Goal: Task Accomplishment & Management: Manage account settings

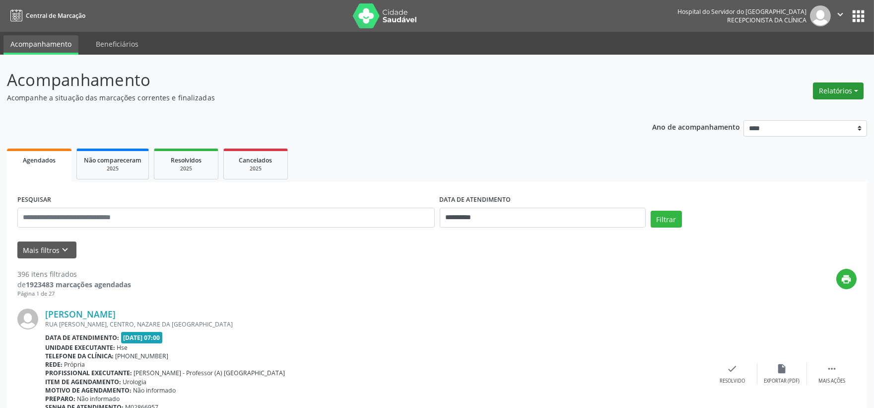
click at [822, 93] on button "Relatórios" at bounding box center [838, 90] width 51 height 17
click at [790, 112] on link "Agendamentos" at bounding box center [810, 112] width 107 height 14
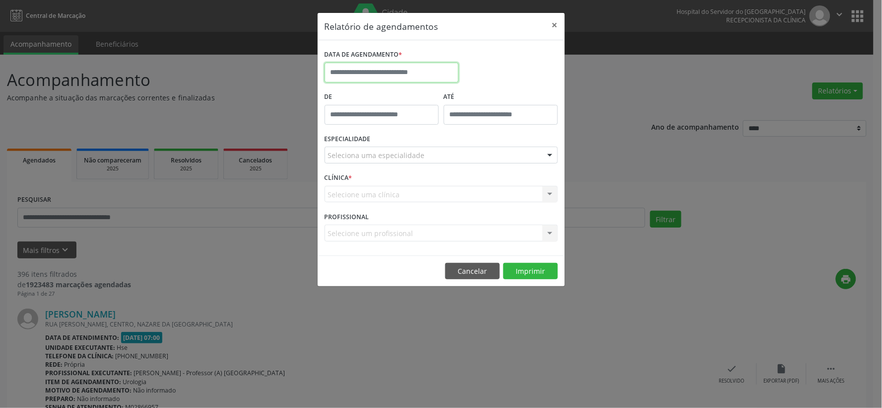
click at [419, 68] on input "text" at bounding box center [392, 73] width 134 height 20
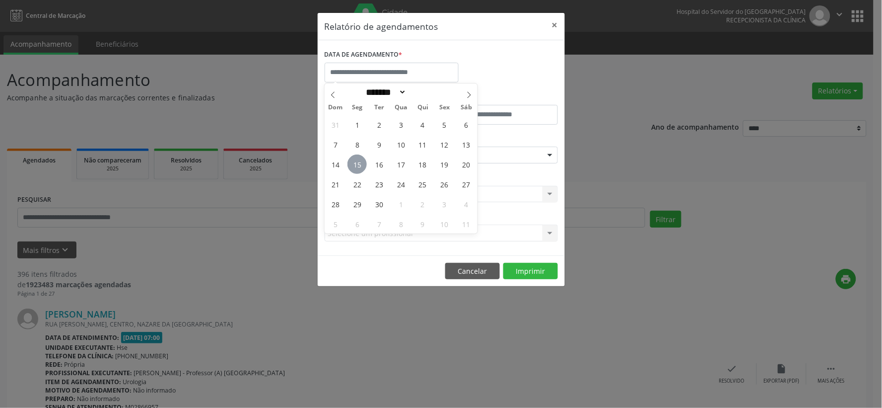
click at [360, 159] on span "15" at bounding box center [357, 163] width 19 height 19
type input "**********"
click at [360, 159] on span "15" at bounding box center [357, 163] width 19 height 19
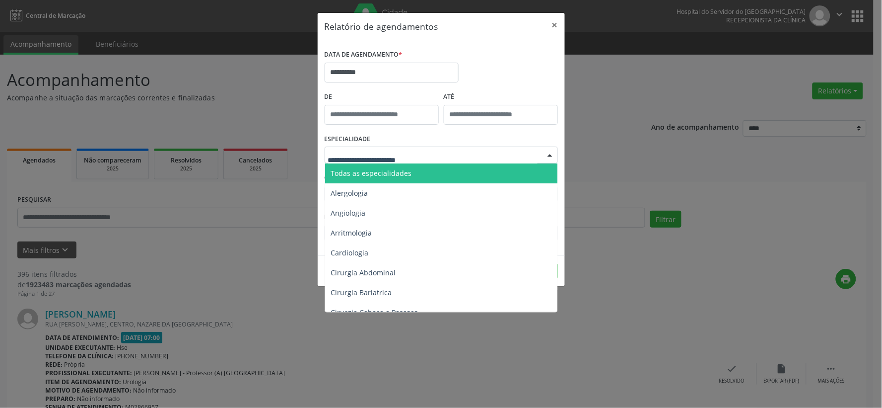
click at [369, 171] on span "Todas as especialidades" at bounding box center [371, 172] width 81 height 9
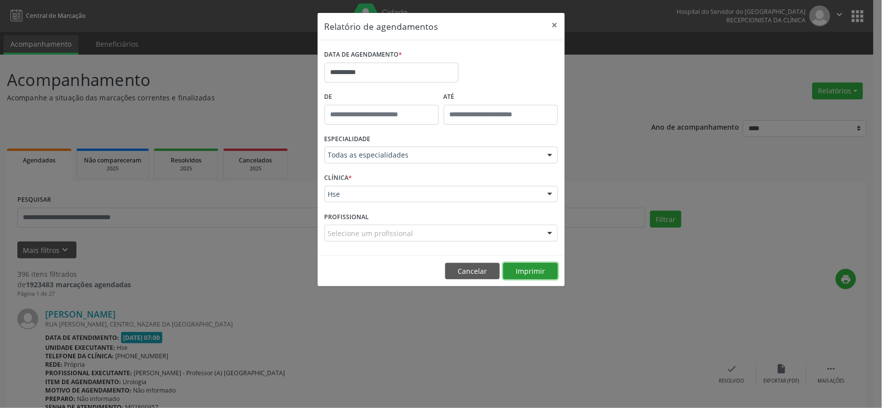
click at [538, 271] on button "Imprimir" at bounding box center [530, 271] width 55 height 17
click at [477, 271] on button "Cancelar" at bounding box center [472, 271] width 55 height 17
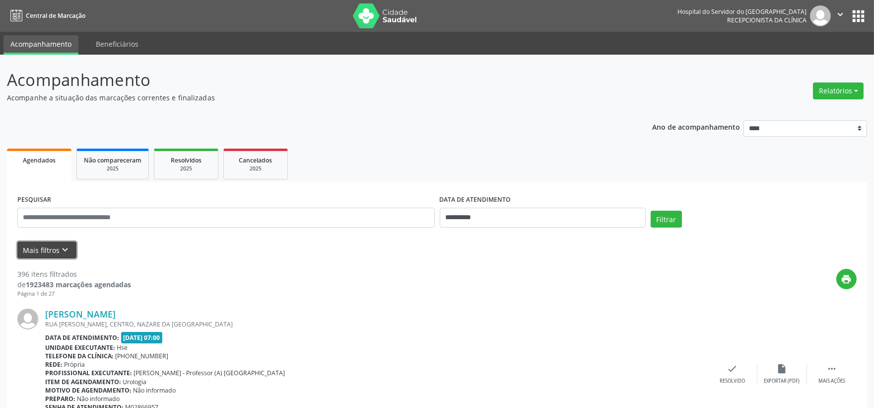
click at [38, 250] on button "Mais filtros keyboard_arrow_down" at bounding box center [46, 249] width 59 height 17
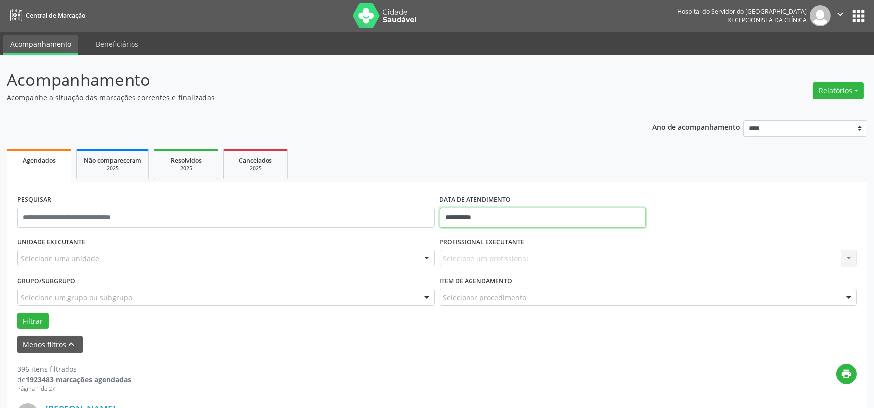
click at [489, 218] on input "**********" at bounding box center [543, 218] width 206 height 20
click at [488, 219] on input "**********" at bounding box center [543, 218] width 206 height 20
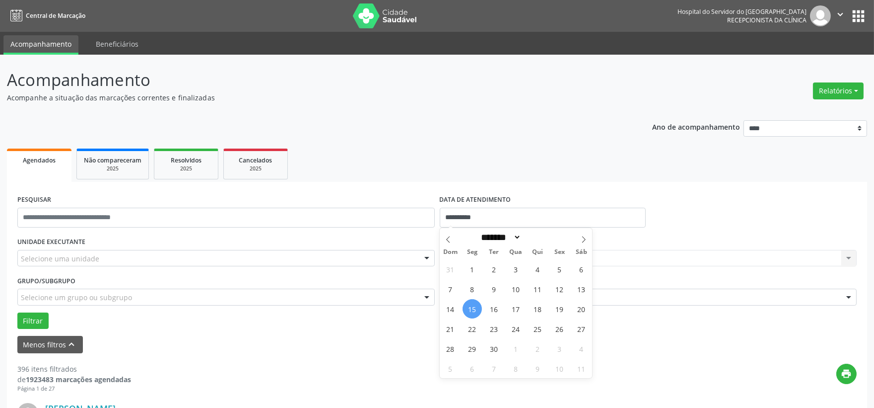
click at [473, 310] on span "15" at bounding box center [472, 308] width 19 height 19
type input "**********"
click at [475, 309] on span "15" at bounding box center [472, 308] width 19 height 19
click at [110, 262] on div "Selecione uma unidade" at bounding box center [226, 258] width 418 height 17
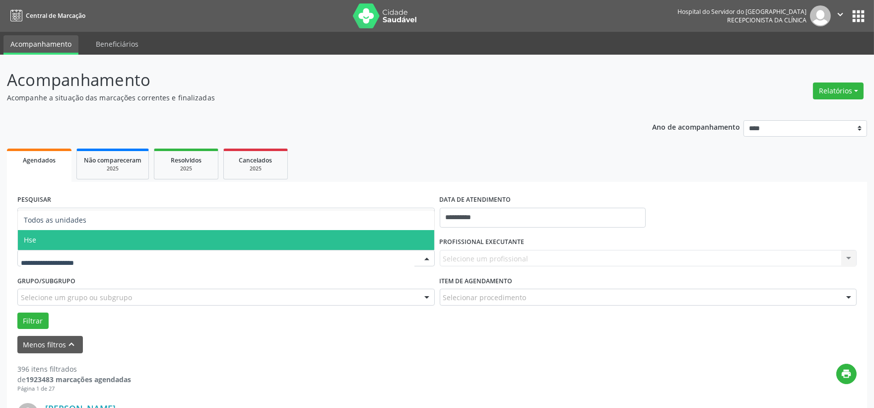
click at [66, 242] on span "Hse" at bounding box center [226, 240] width 417 height 20
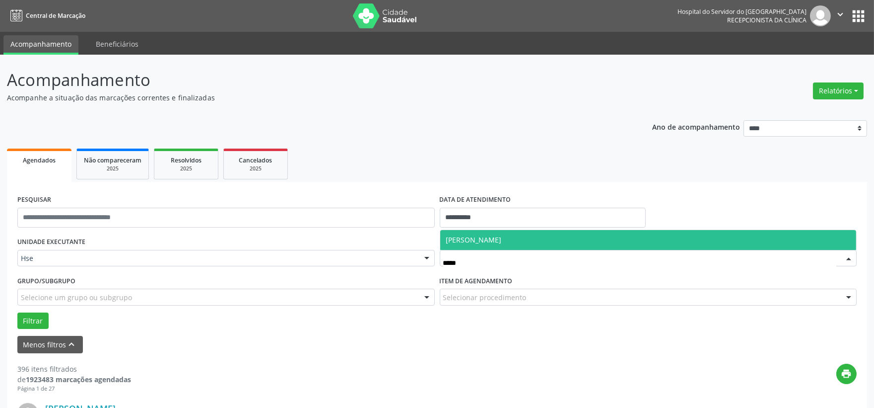
type input "******"
drag, startPoint x: 498, startPoint y: 241, endPoint x: 494, endPoint y: 245, distance: 6.0
click at [494, 245] on span "[PERSON_NAME]" at bounding box center [648, 240] width 417 height 20
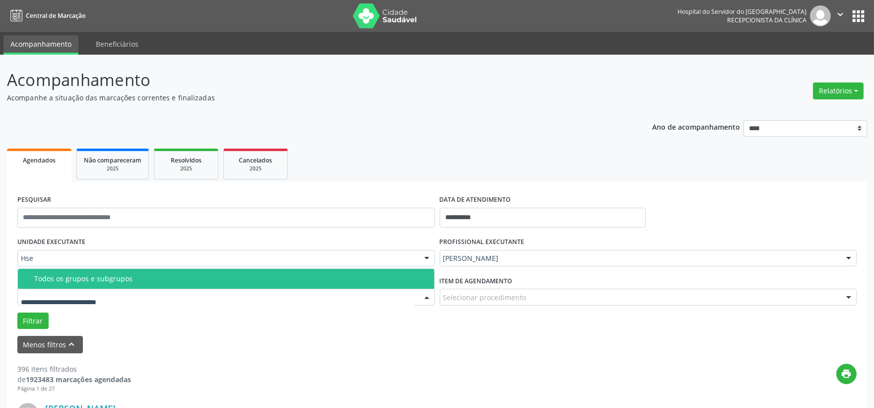
click at [160, 300] on div at bounding box center [226, 296] width 418 height 17
click at [128, 281] on div "Todos os grupos e subgrupos" at bounding box center [231, 279] width 394 height 8
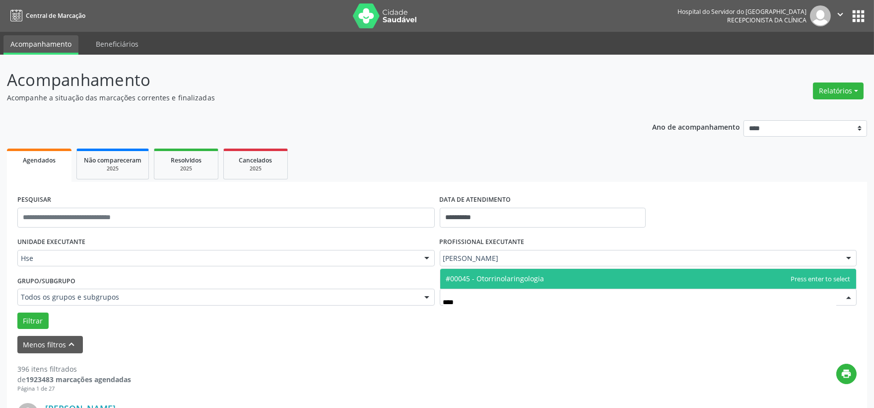
type input "*****"
click at [507, 271] on span "#00045 - Otorrinolaringologia" at bounding box center [648, 279] width 417 height 20
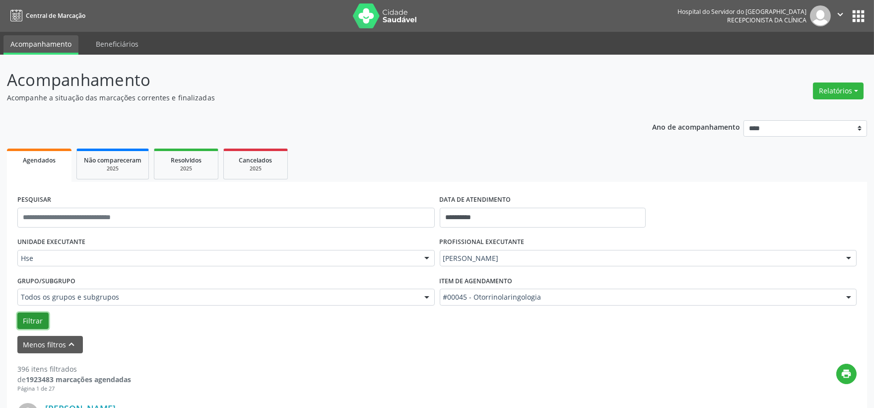
click at [25, 317] on button "Filtrar" at bounding box center [32, 320] width 31 height 17
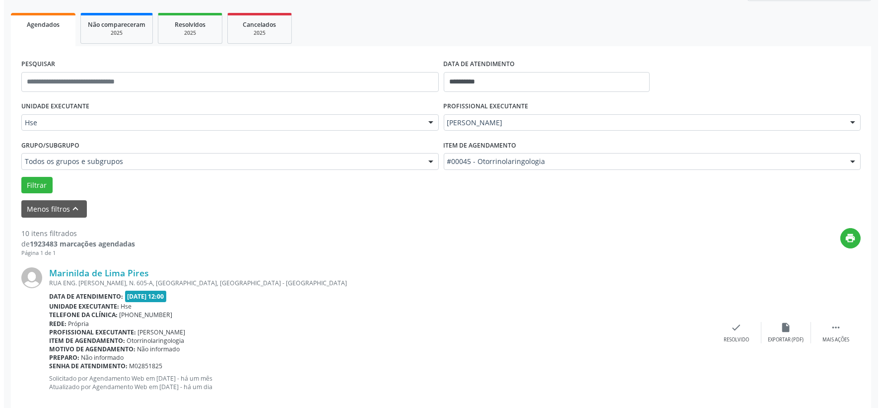
scroll to position [191, 0]
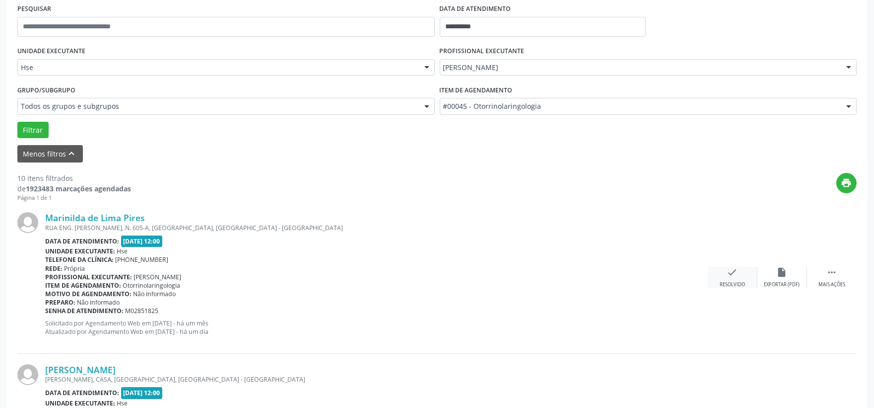
click at [728, 275] on icon "check" at bounding box center [732, 272] width 11 height 11
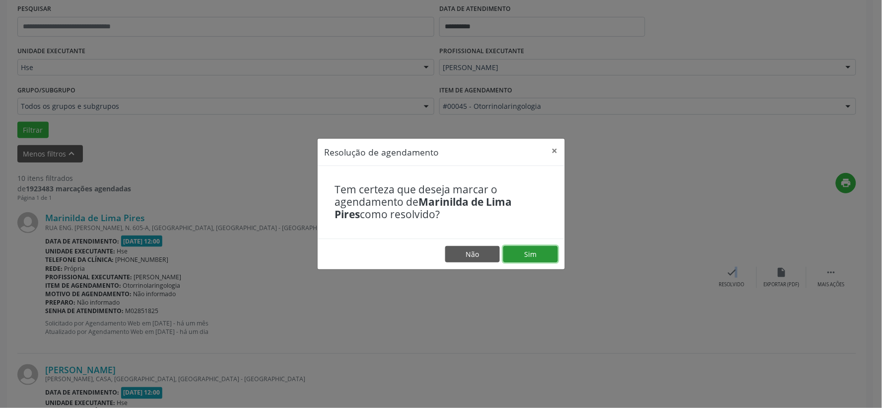
click at [552, 255] on button "Sim" at bounding box center [530, 254] width 55 height 17
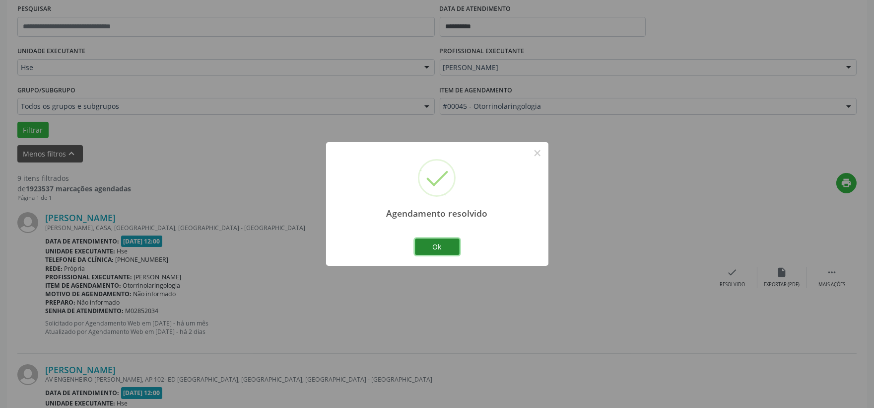
click at [439, 246] on button "Ok" at bounding box center [437, 246] width 45 height 17
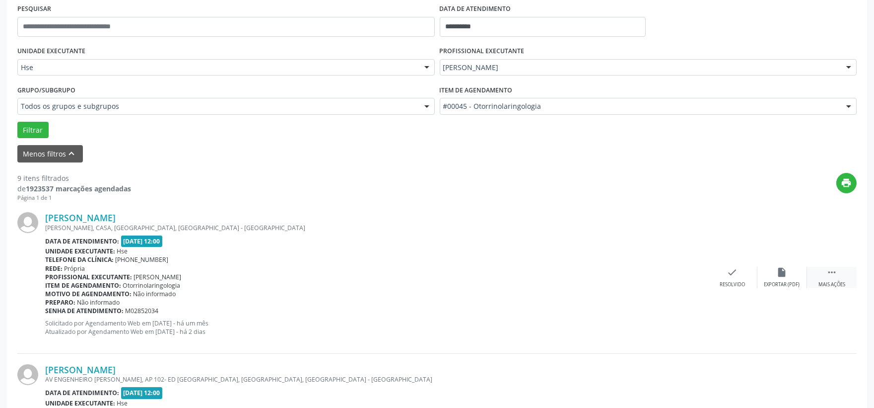
click at [843, 283] on div "Mais ações" at bounding box center [832, 284] width 27 height 7
click at [784, 280] on div "alarm_off Não compareceu" at bounding box center [783, 277] width 50 height 21
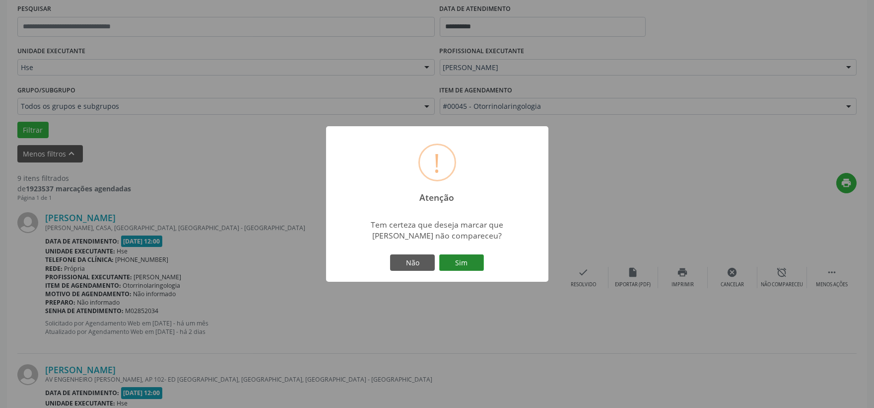
click at [465, 261] on button "Sim" at bounding box center [461, 262] width 45 height 17
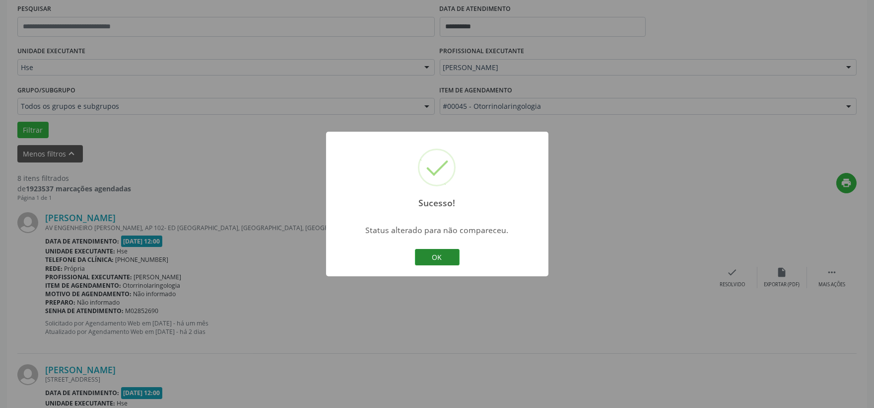
click at [443, 251] on button "OK" at bounding box center [437, 257] width 45 height 17
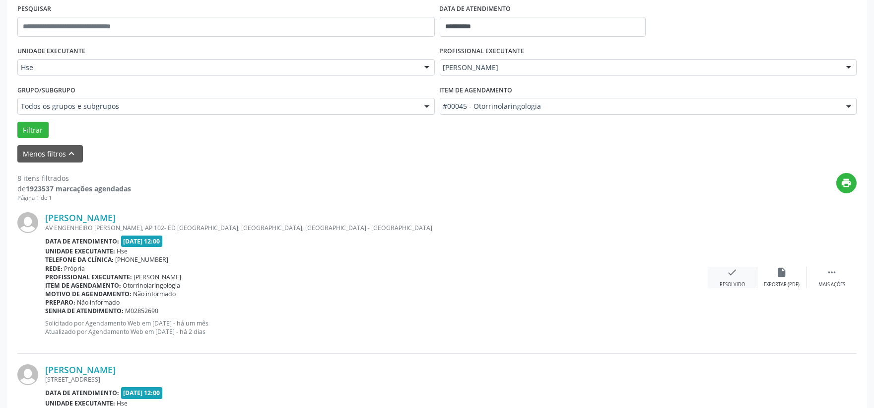
click at [742, 275] on div "check Resolvido" at bounding box center [733, 277] width 50 height 21
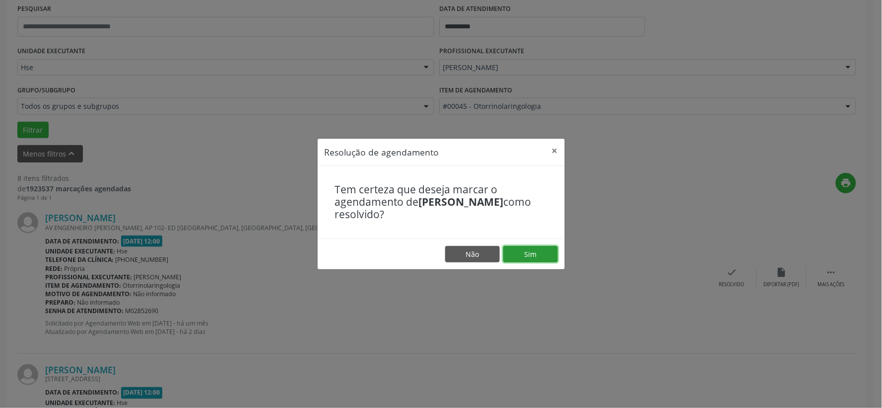
click at [538, 251] on button "Sim" at bounding box center [530, 254] width 55 height 17
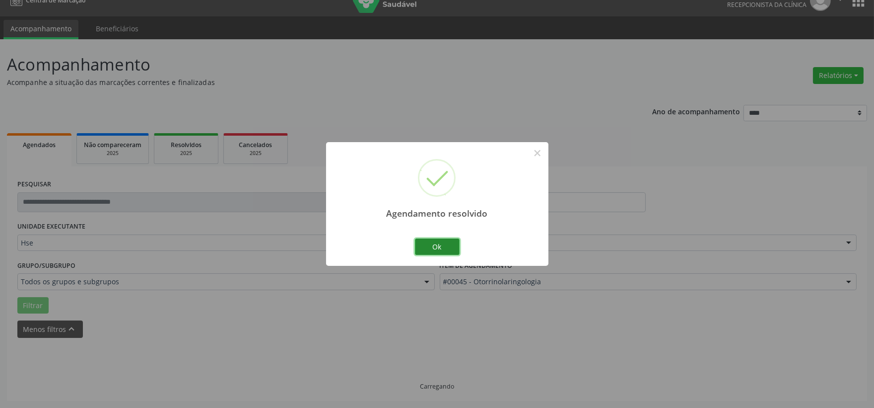
click at [439, 245] on button "Ok" at bounding box center [437, 246] width 45 height 17
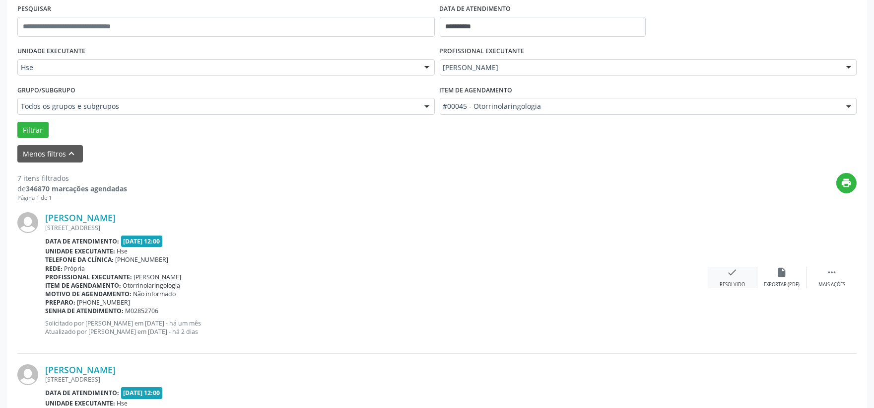
click at [724, 267] on div "check Resolvido" at bounding box center [733, 277] width 50 height 21
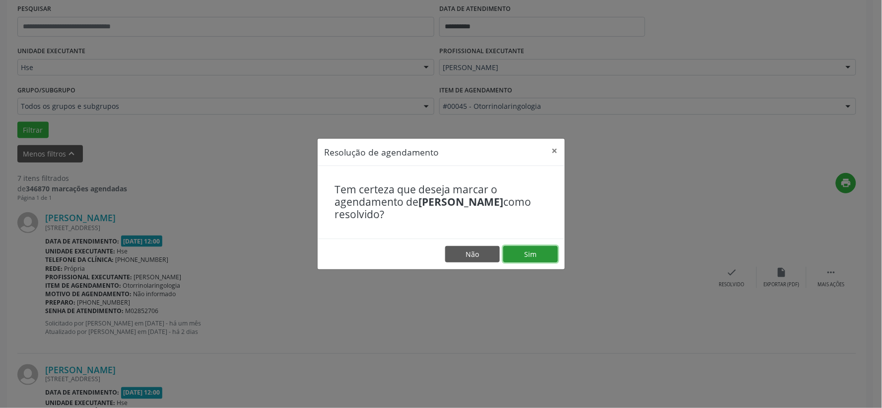
click at [533, 256] on button "Sim" at bounding box center [530, 254] width 55 height 17
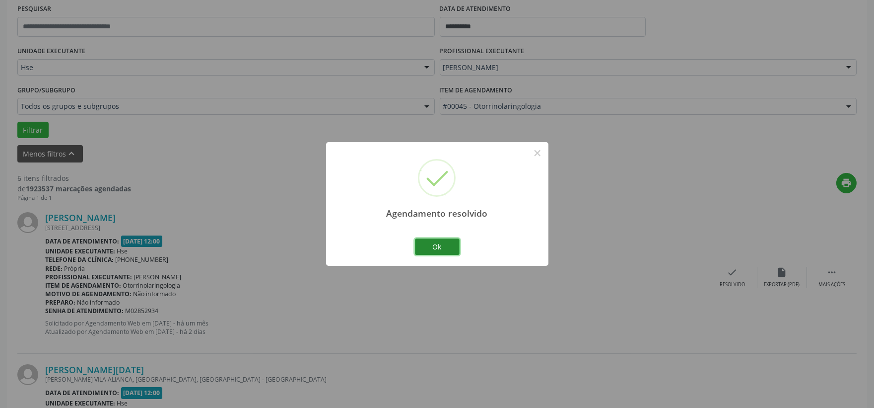
click at [451, 245] on button "Ok" at bounding box center [437, 246] width 45 height 17
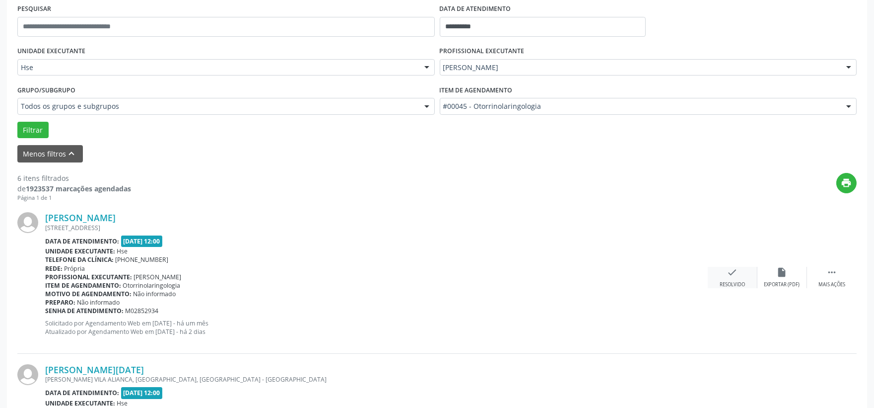
click at [733, 280] on div "check Resolvido" at bounding box center [733, 277] width 50 height 21
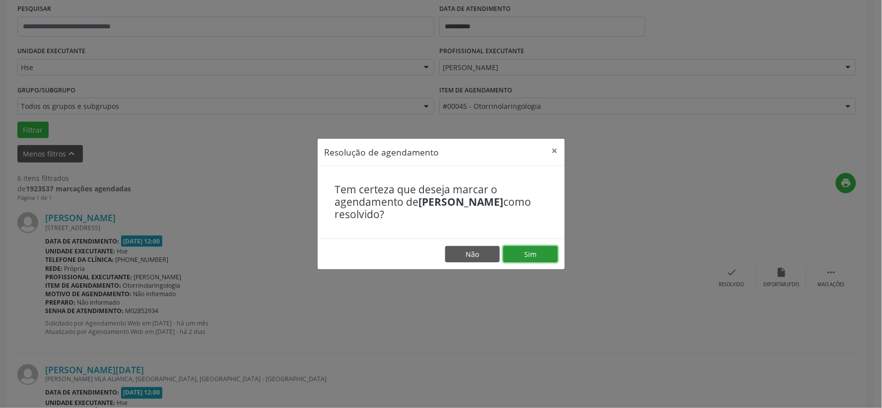
click at [520, 252] on button "Sim" at bounding box center [530, 254] width 55 height 17
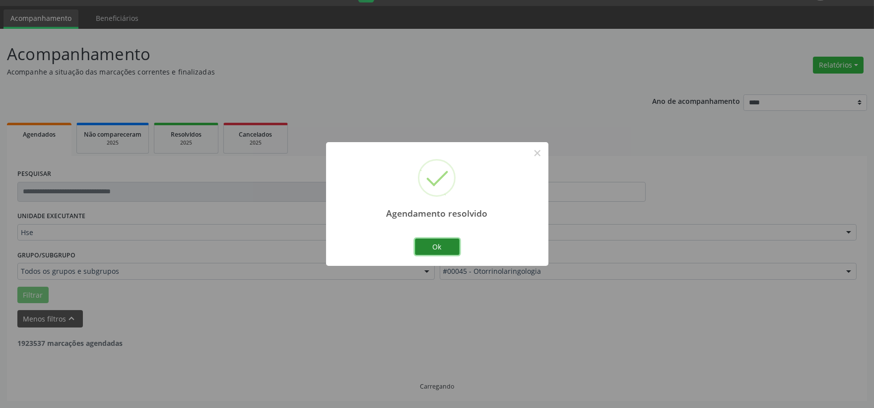
click at [440, 251] on button "Ok" at bounding box center [437, 246] width 45 height 17
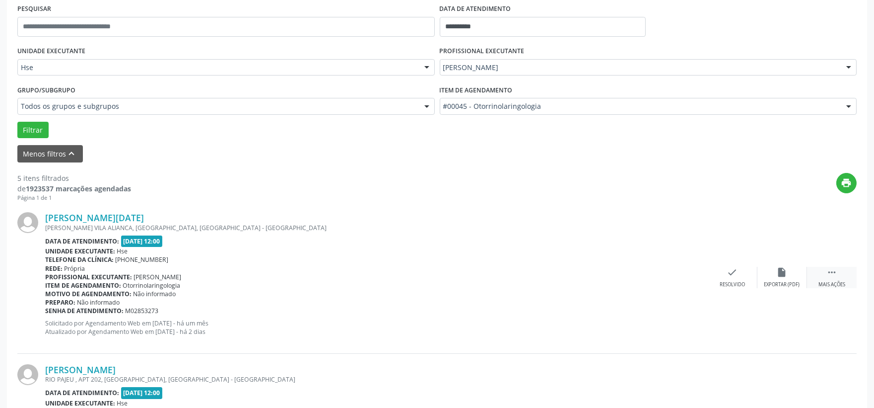
click at [841, 277] on div " Mais ações" at bounding box center [832, 277] width 50 height 21
click at [790, 272] on div "alarm_off Não compareceu" at bounding box center [783, 277] width 50 height 21
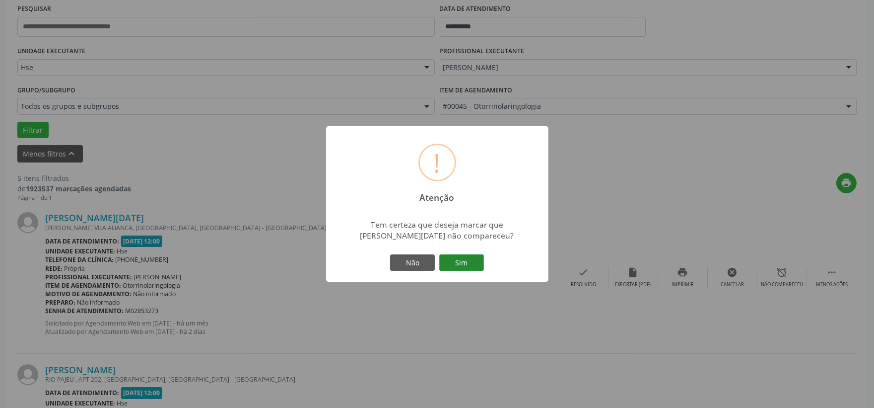
click at [482, 257] on button "Sim" at bounding box center [461, 262] width 45 height 17
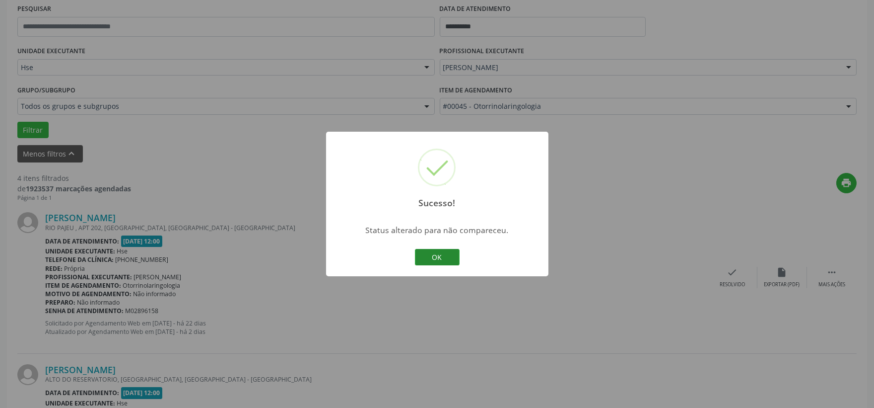
click at [425, 255] on button "OK" at bounding box center [437, 257] width 45 height 17
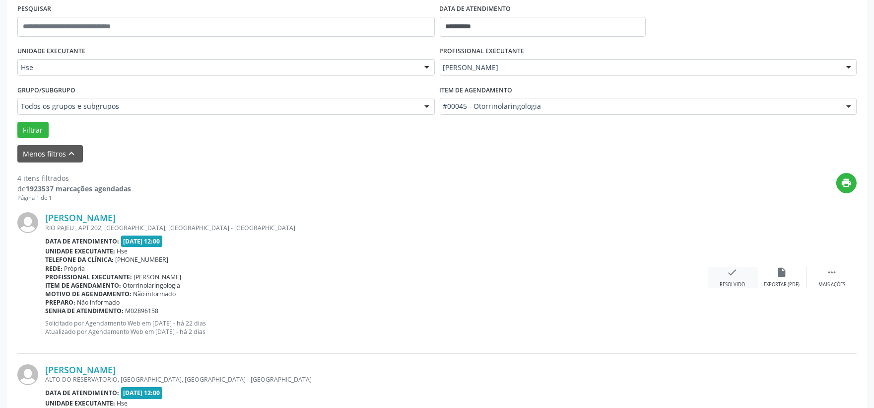
click at [728, 276] on icon "check" at bounding box center [732, 272] width 11 height 11
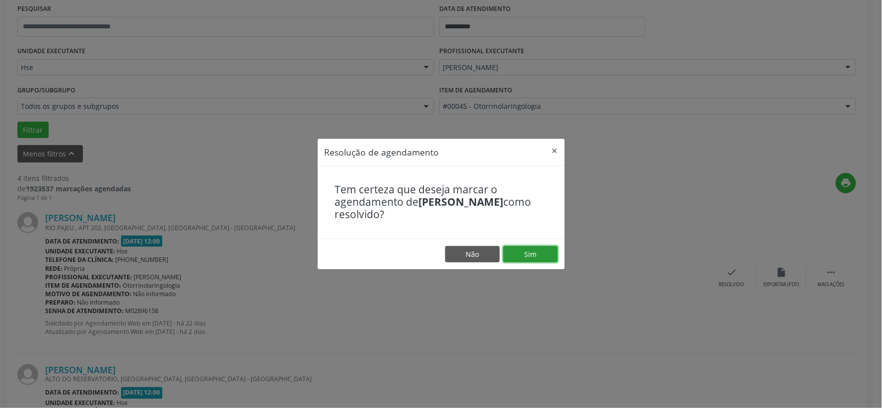
click at [523, 260] on button "Sim" at bounding box center [530, 254] width 55 height 17
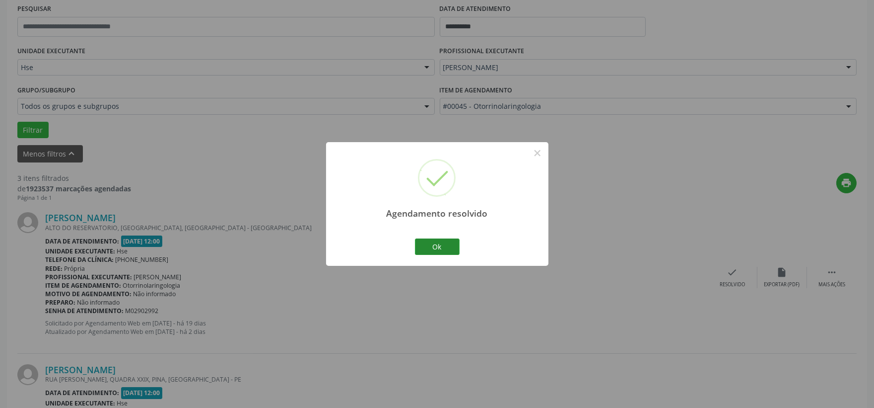
click at [432, 239] on div "Agendamento resolvido × Ok Cancel" at bounding box center [437, 204] width 222 height 124
click at [430, 245] on button "Ok" at bounding box center [437, 246] width 45 height 17
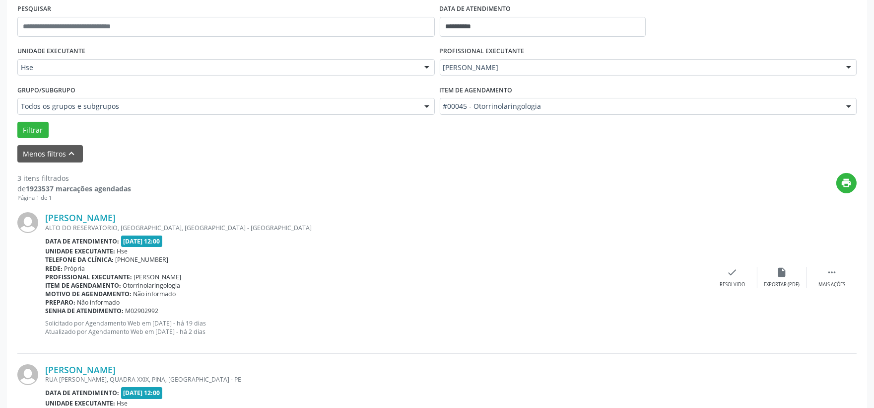
click at [836, 290] on div "[PERSON_NAME] [GEOGRAPHIC_DATA], [GEOGRAPHIC_DATA], [GEOGRAPHIC_DATA] - [GEOGRA…" at bounding box center [437, 277] width 840 height 151
click at [830, 279] on div " Mais ações" at bounding box center [832, 277] width 50 height 21
click at [796, 279] on div "alarm_off Não compareceu" at bounding box center [783, 277] width 50 height 21
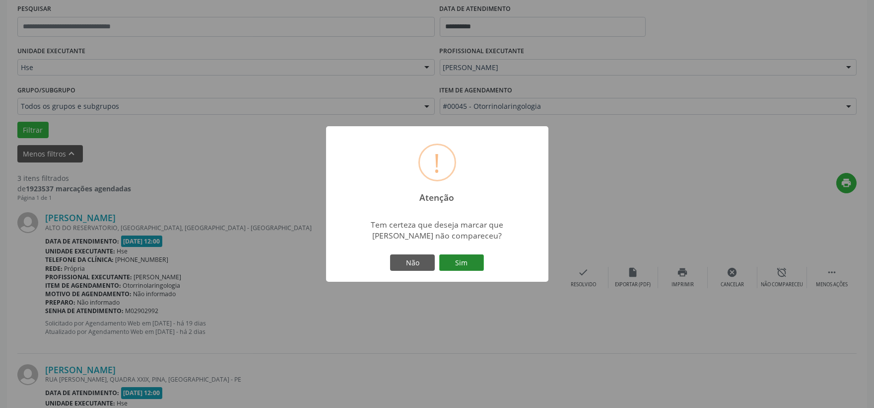
click at [466, 265] on button "Sim" at bounding box center [461, 262] width 45 height 17
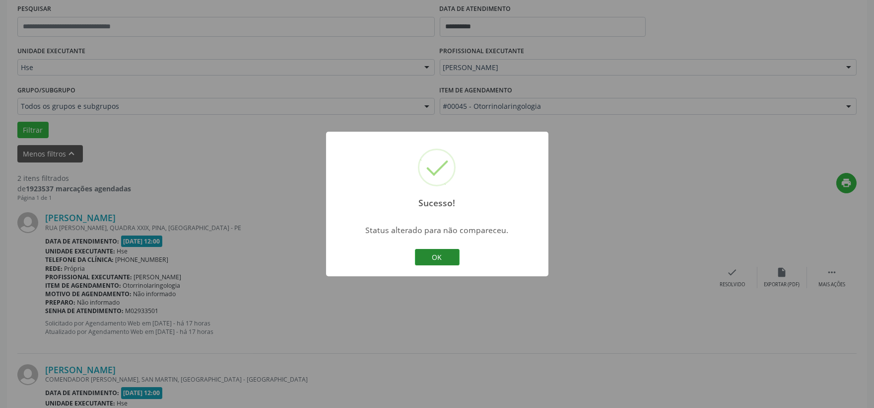
click at [449, 264] on button "OK" at bounding box center [437, 257] width 45 height 17
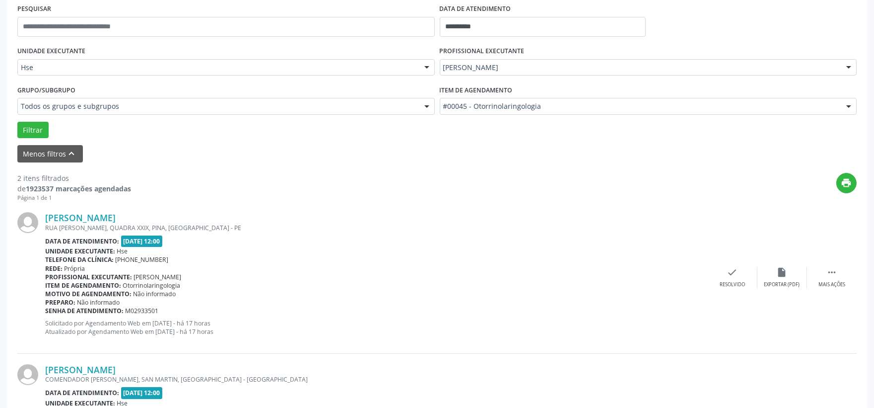
scroll to position [246, 0]
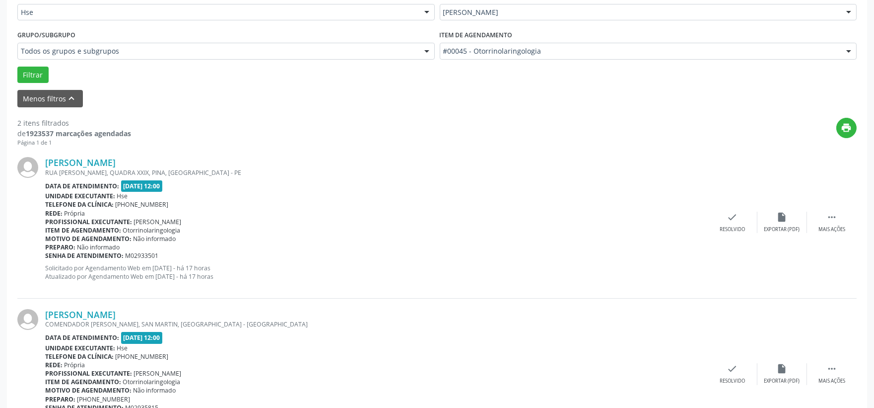
drag, startPoint x: 844, startPoint y: 225, endPoint x: 831, endPoint y: 234, distance: 15.7
click at [843, 227] on div "Mais ações" at bounding box center [832, 229] width 27 height 7
click at [778, 220] on icon "alarm_off" at bounding box center [782, 217] width 11 height 11
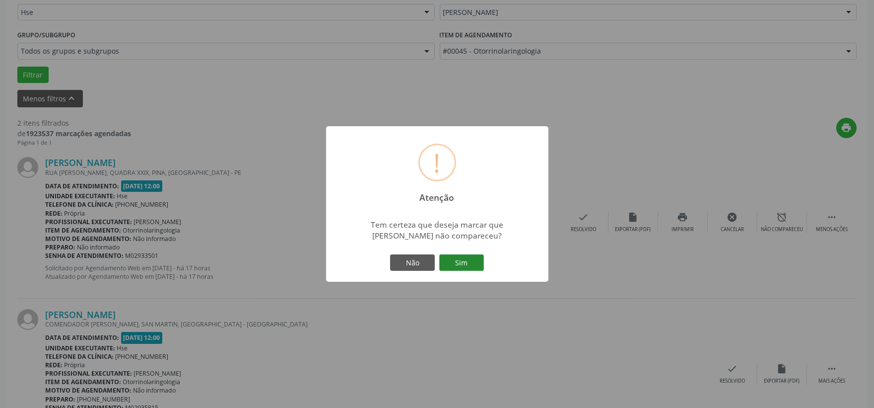
click at [465, 266] on button "Sim" at bounding box center [461, 262] width 45 height 17
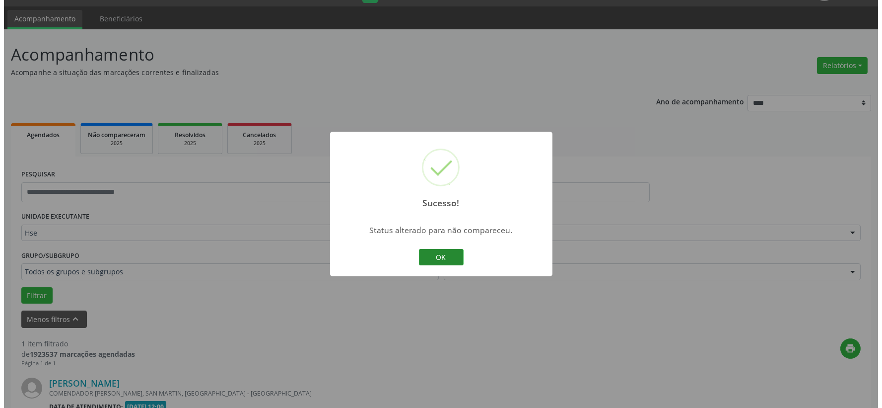
scroll to position [152, 0]
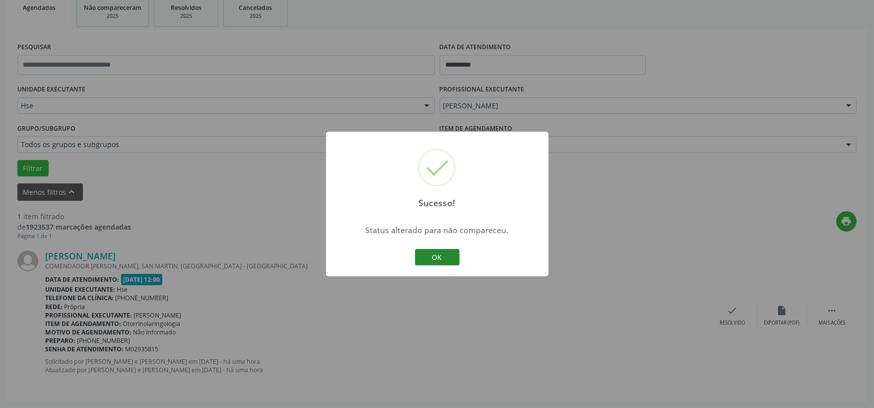
click at [444, 256] on button "OK" at bounding box center [437, 257] width 45 height 17
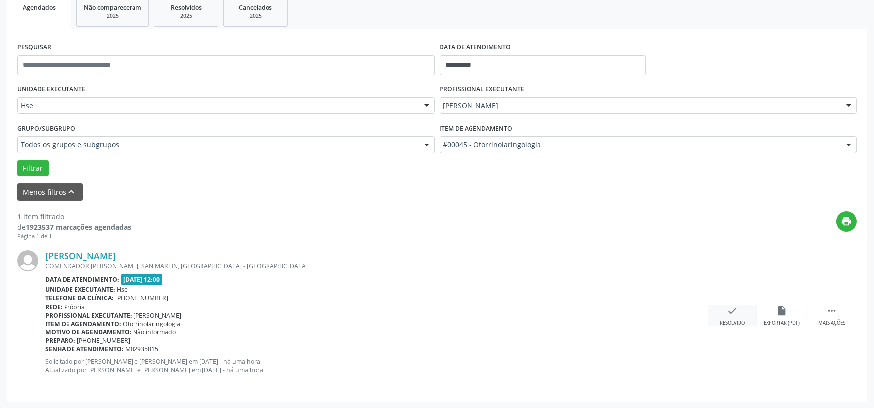
click at [729, 323] on div "Resolvido" at bounding box center [732, 322] width 25 height 7
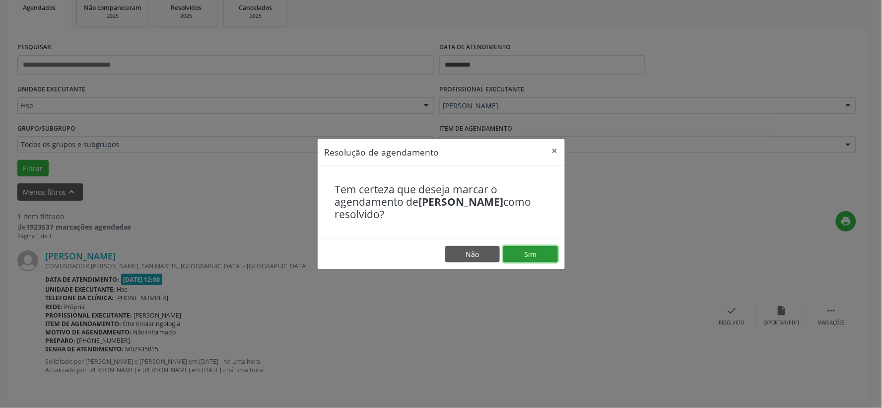
click at [524, 250] on button "Sim" at bounding box center [530, 254] width 55 height 17
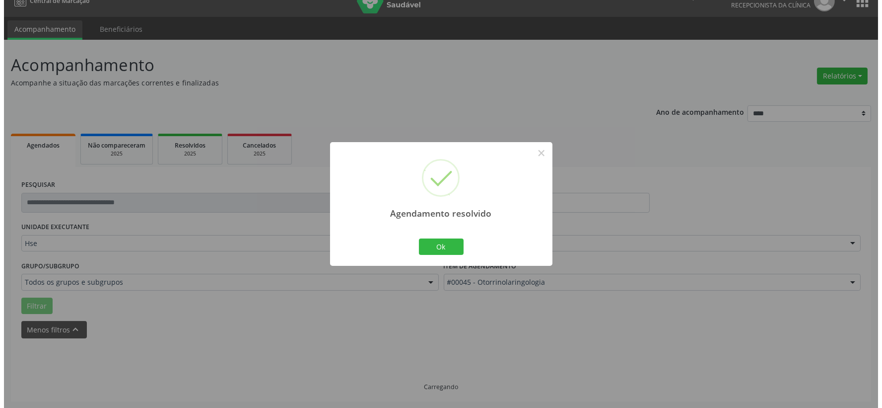
scroll to position [0, 0]
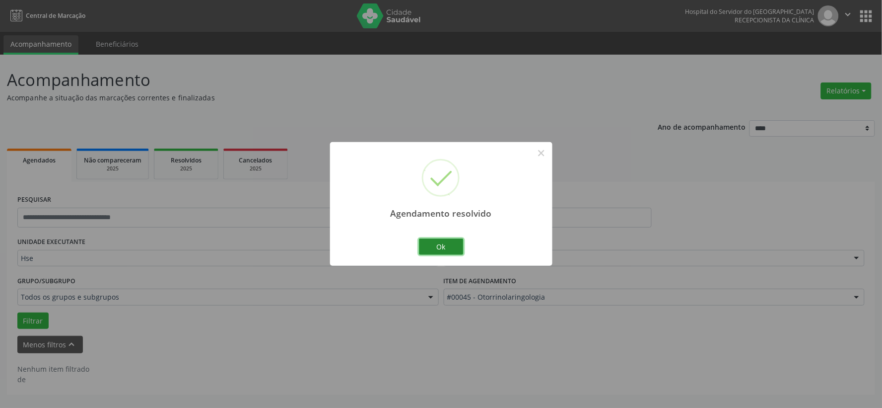
click at [435, 249] on button "Ok" at bounding box center [441, 246] width 45 height 17
